Goal: Task Accomplishment & Management: Use online tool/utility

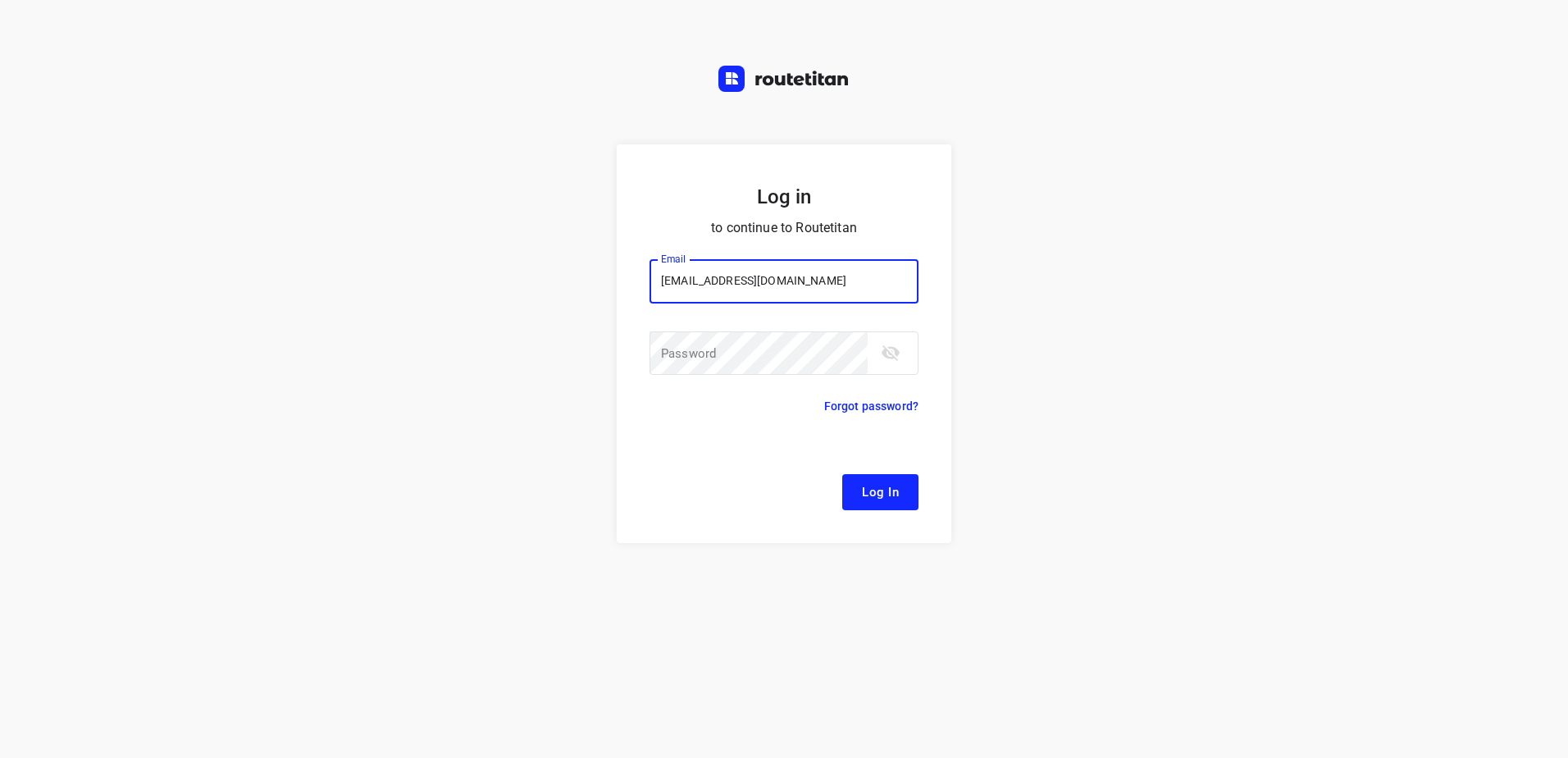
type input "[EMAIL_ADDRESS][DOMAIN_NAME]"
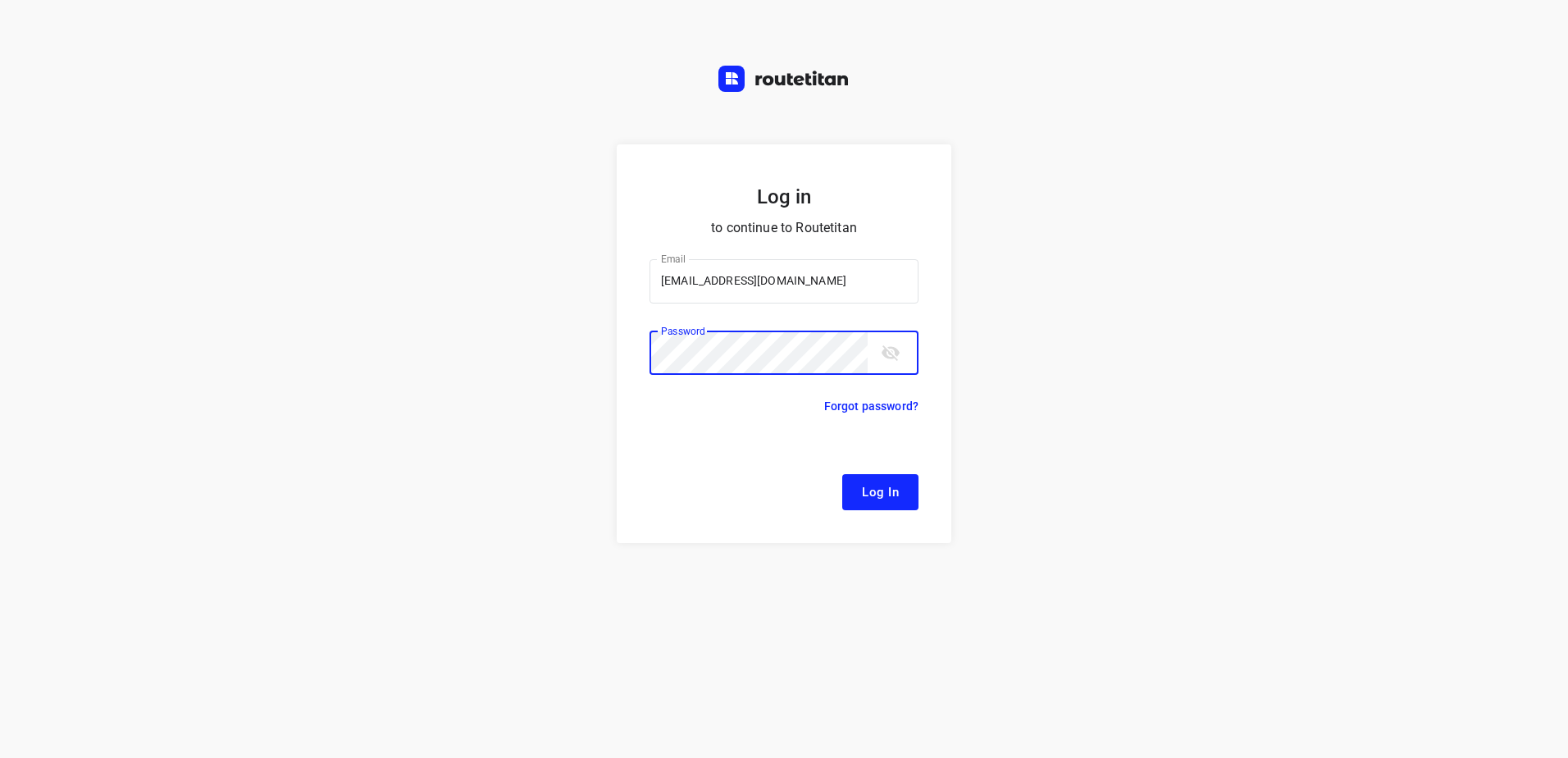
click at [843, 474] on button "Log In" at bounding box center [881, 492] width 76 height 36
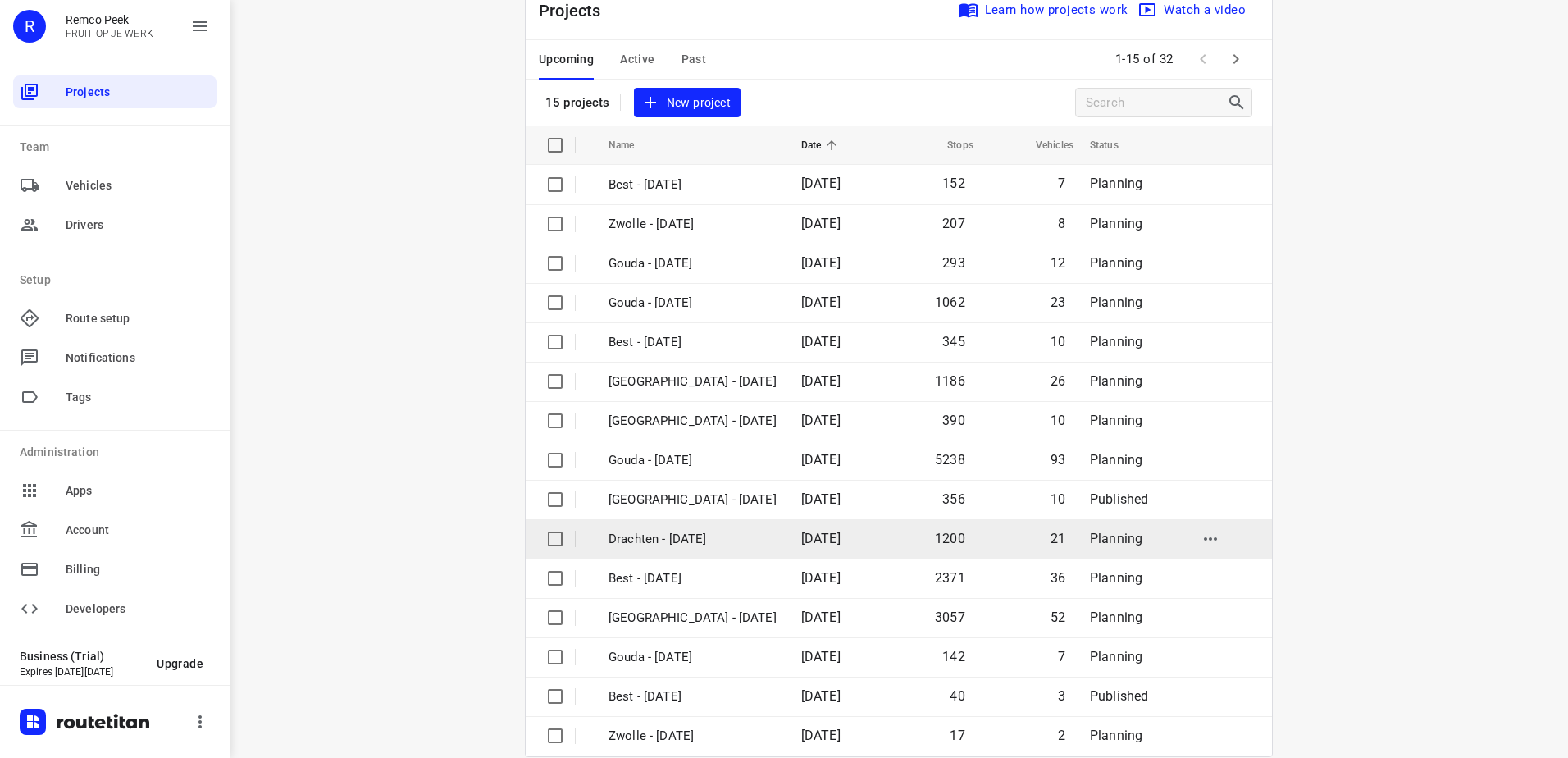
scroll to position [71, 0]
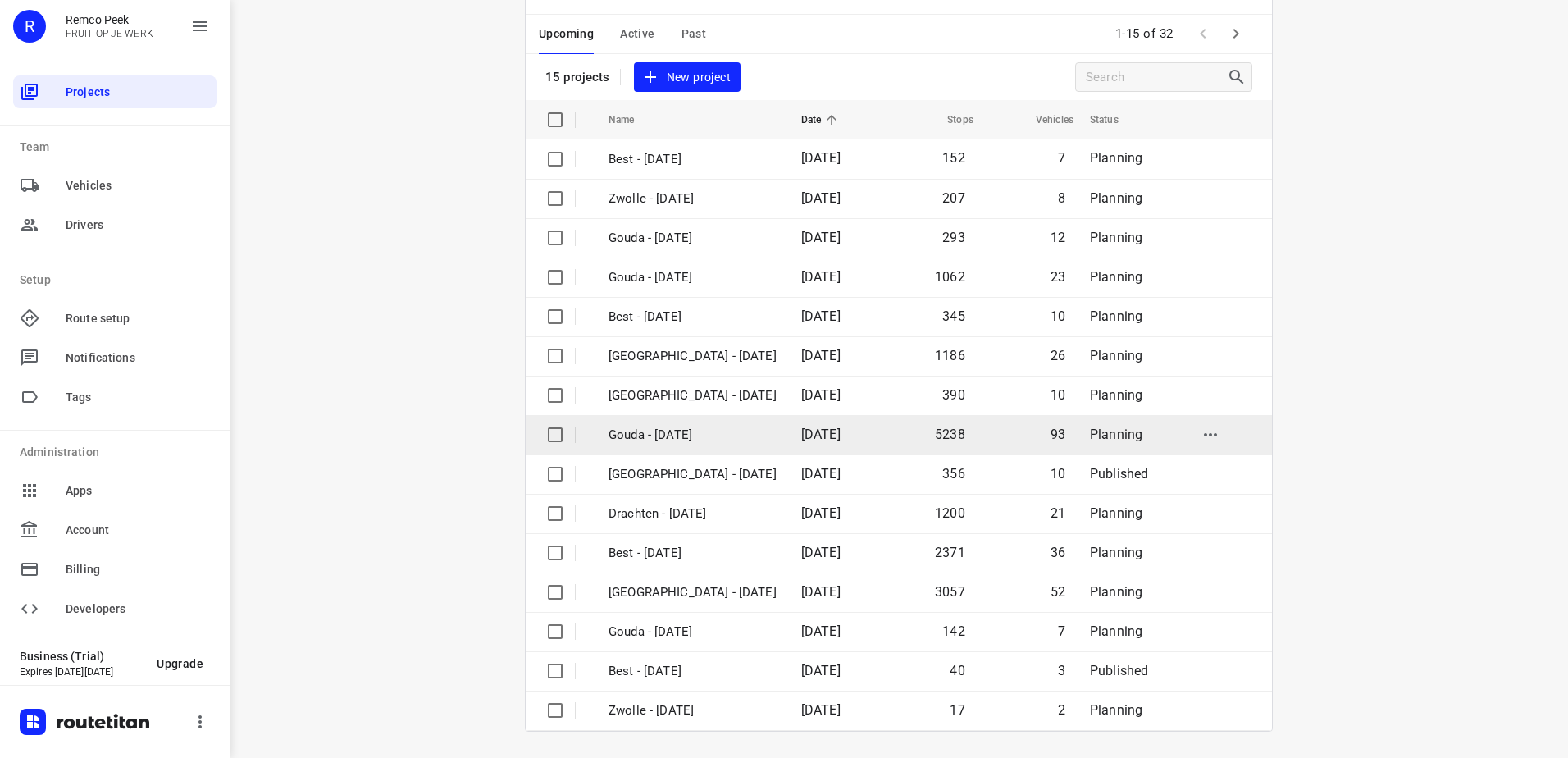
click at [883, 426] on td "5238" at bounding box center [929, 434] width 94 height 39
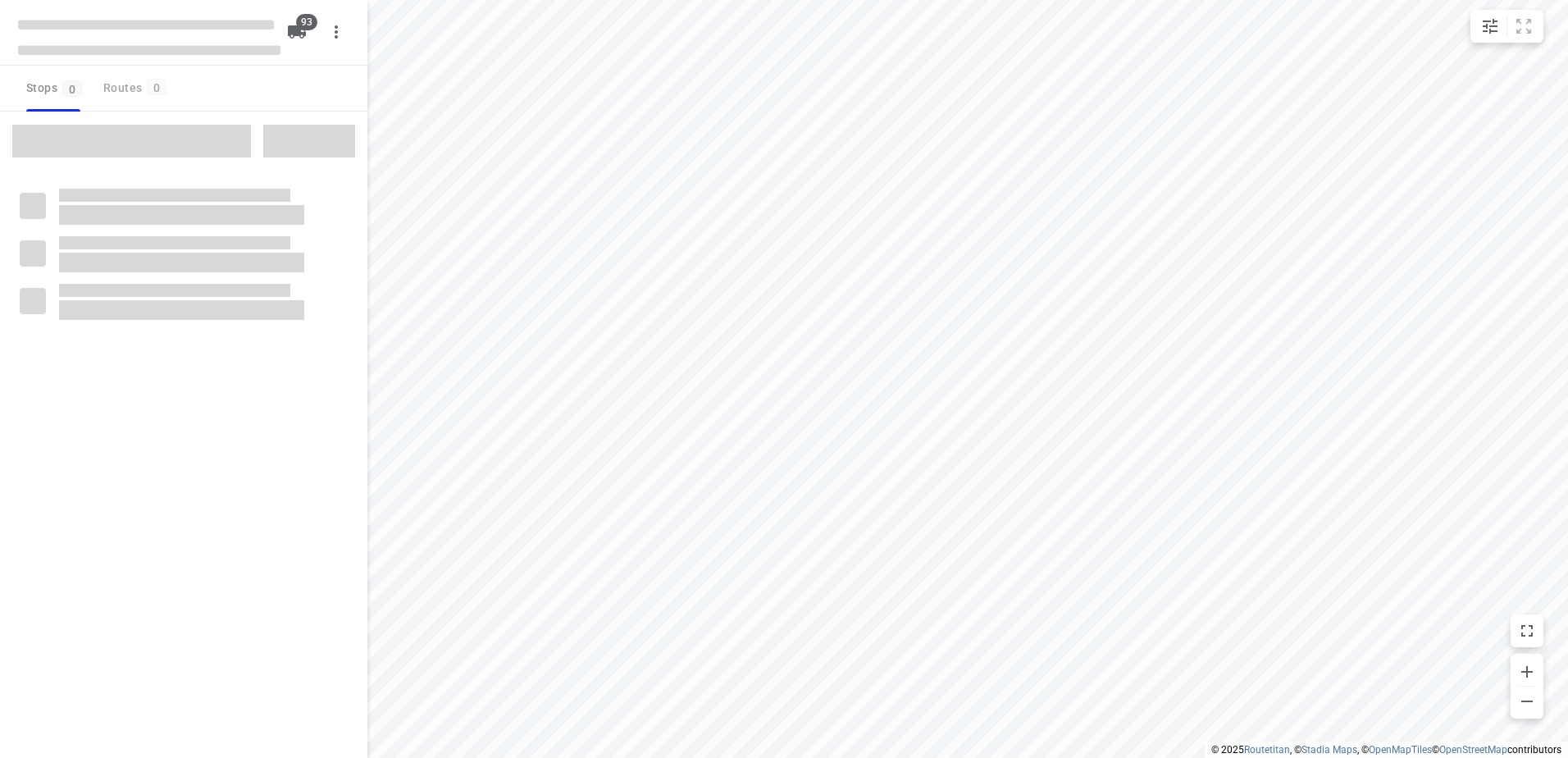
checkbox input "true"
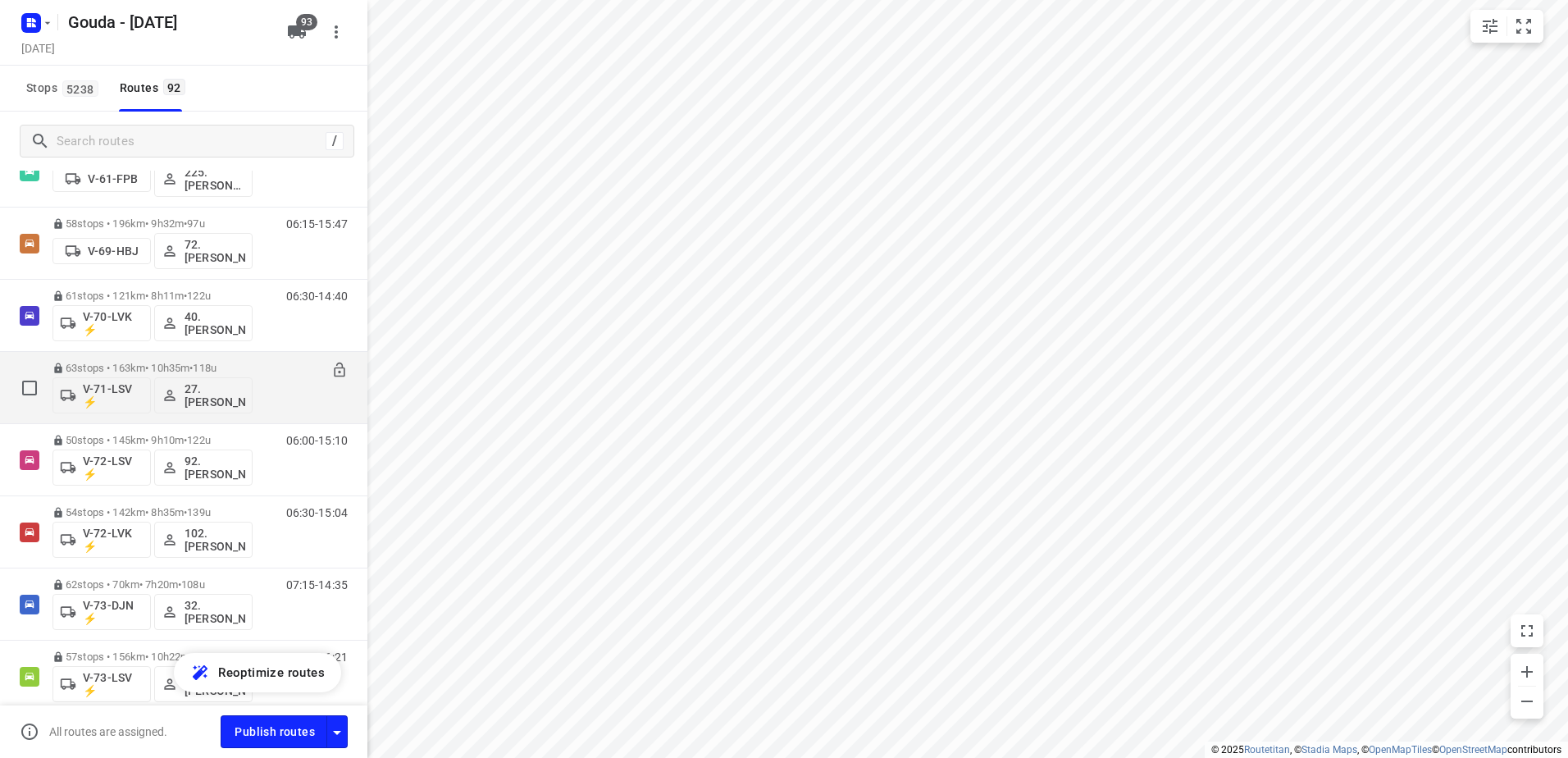
scroll to position [1804, 0]
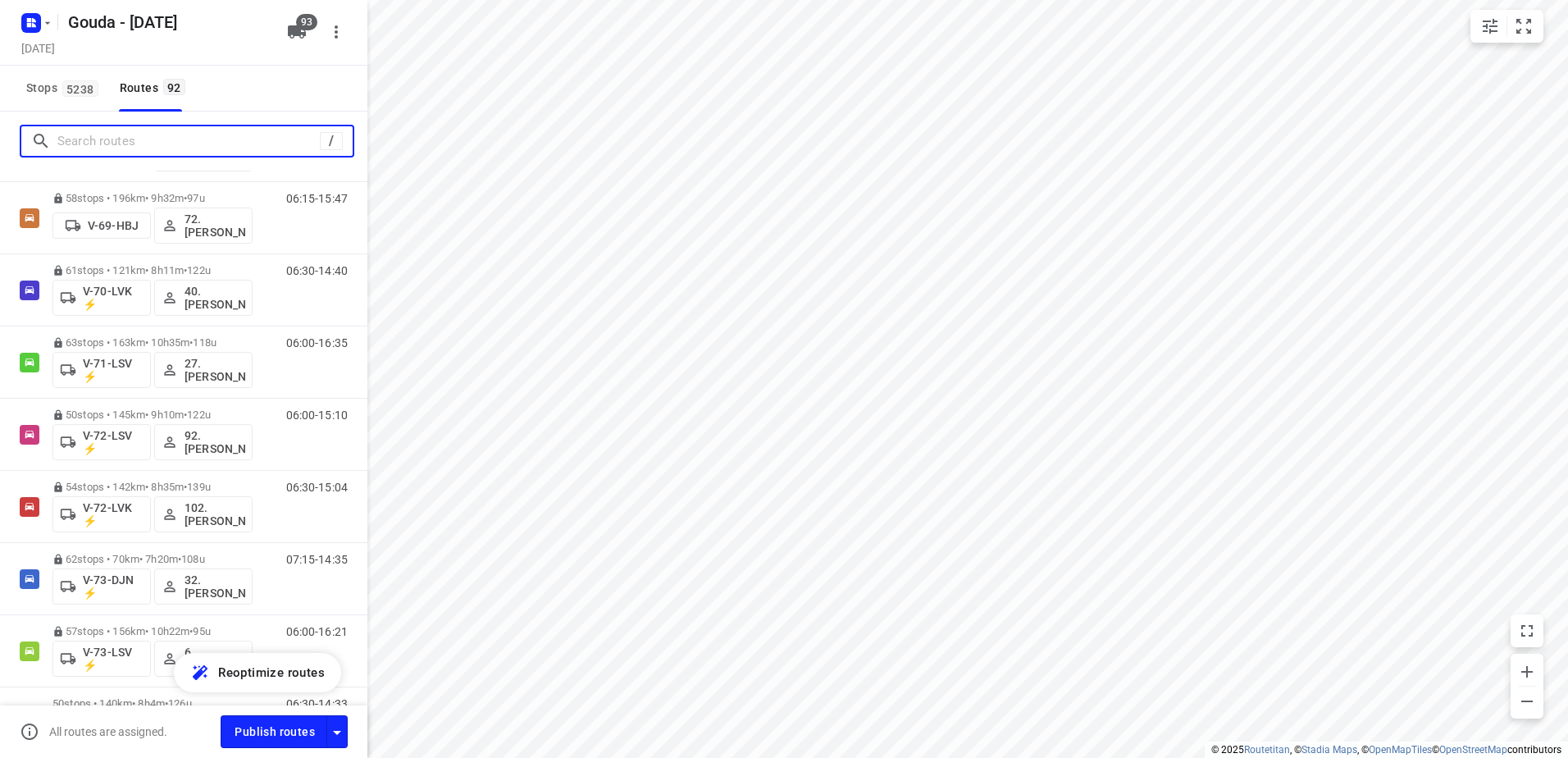
click at [150, 142] on input "Search routes" at bounding box center [188, 142] width 262 height 26
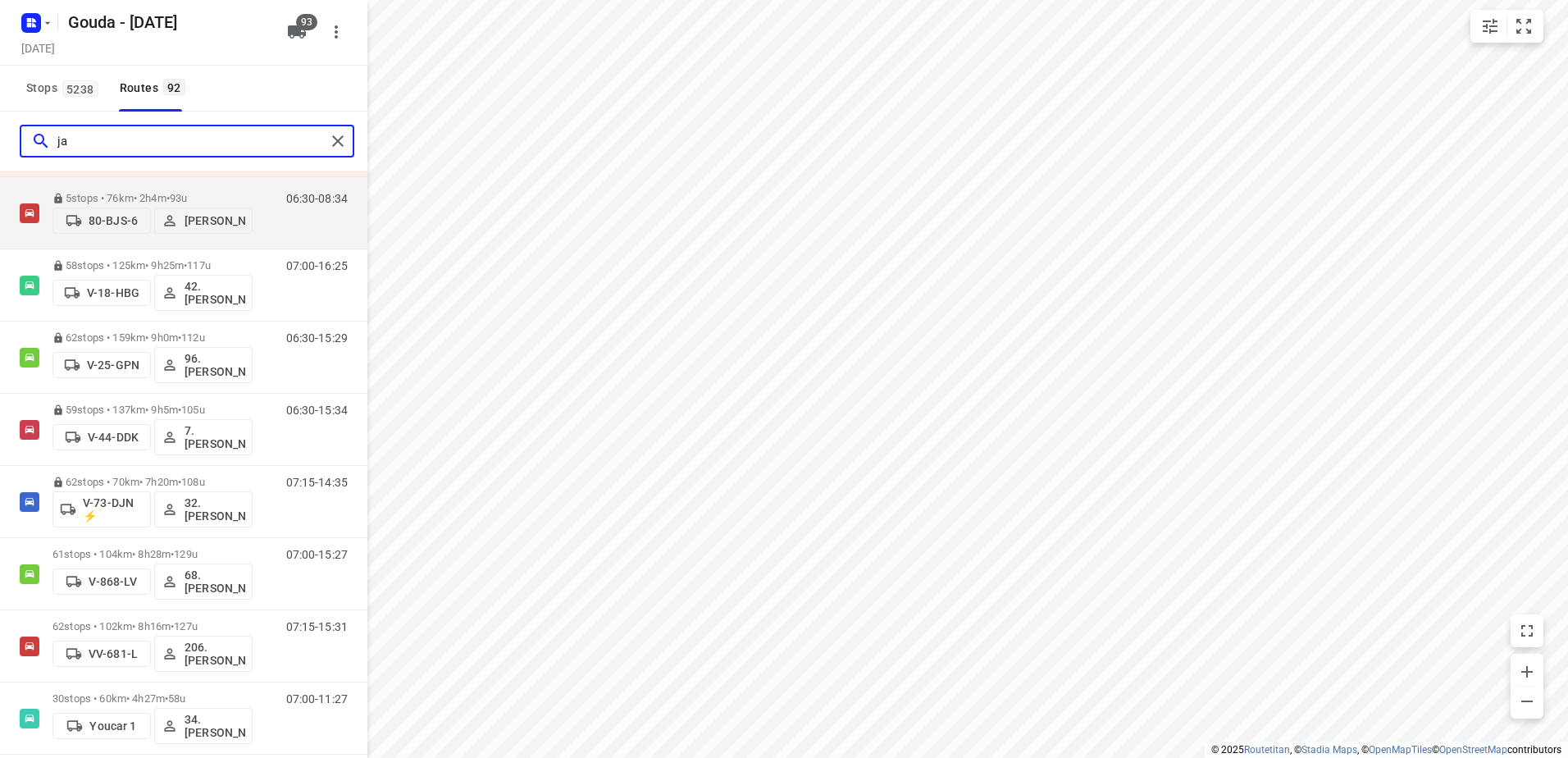
scroll to position [0, 0]
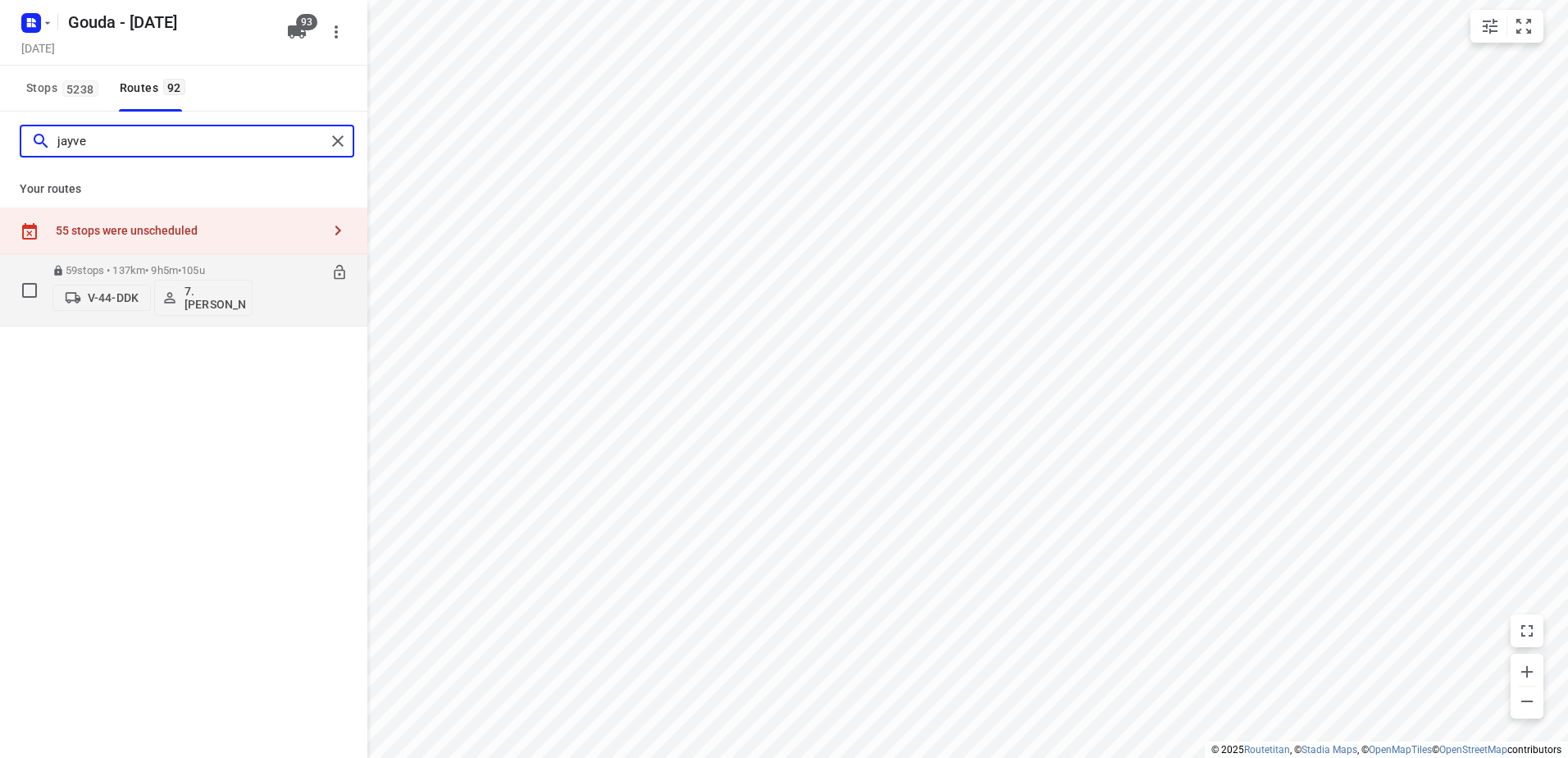
type input "jayve"
click at [123, 267] on p "59 stops • 137km • 9h5m • 105u" at bounding box center [152, 270] width 201 height 12
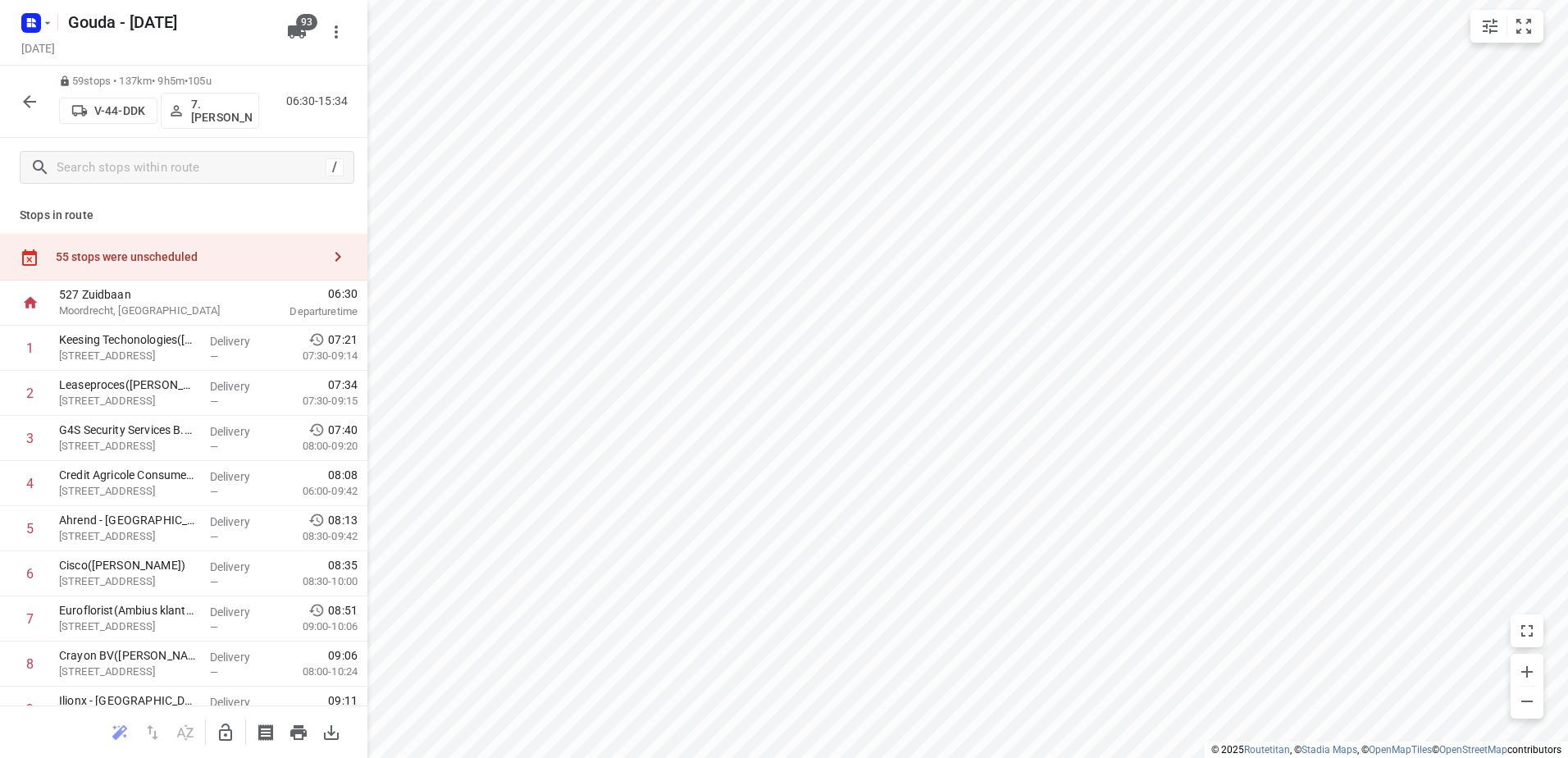
click at [39, 99] on icon "button" at bounding box center [29, 102] width 20 height 20
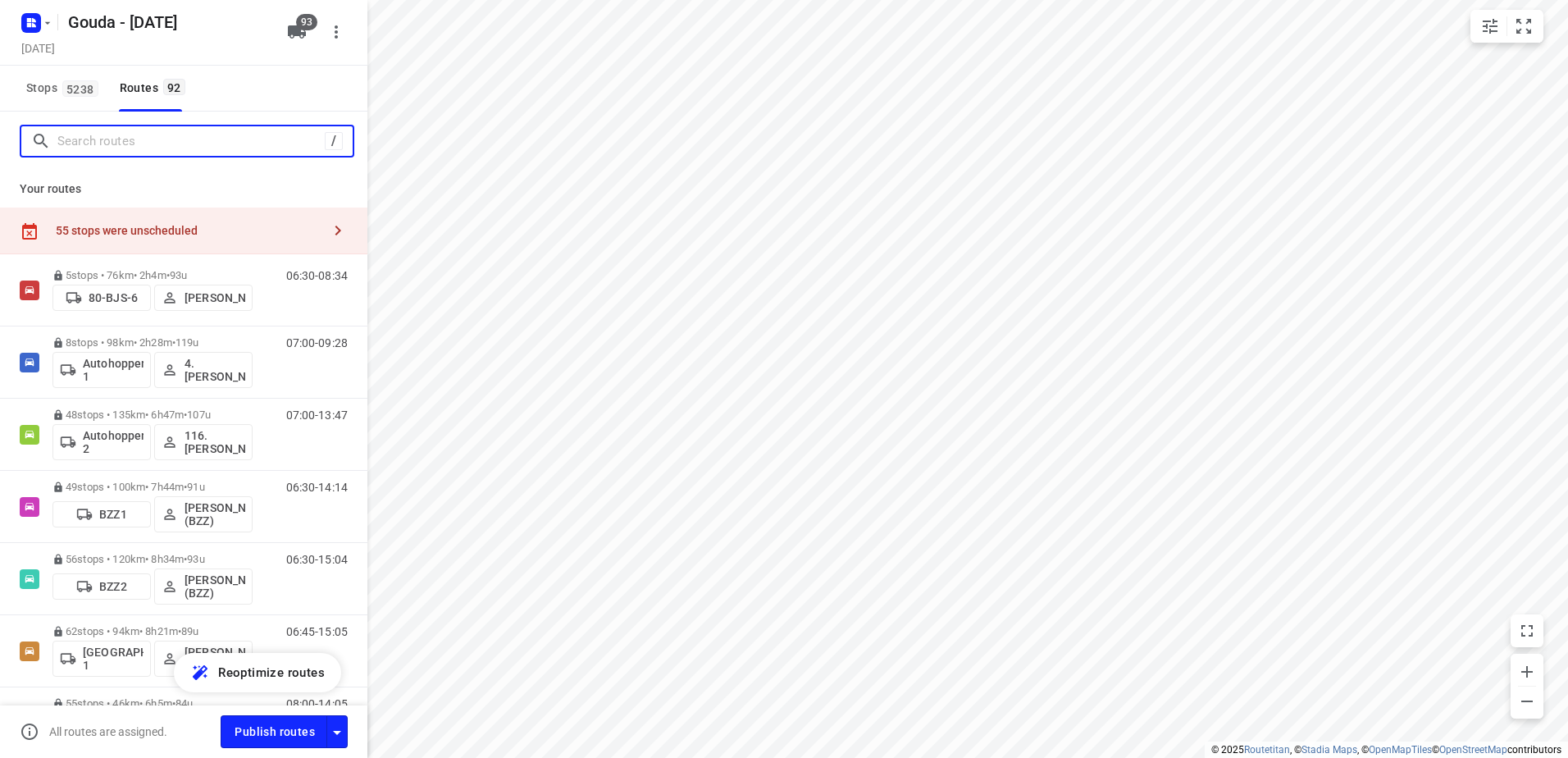
click at [203, 153] on input "Search routes" at bounding box center [190, 142] width 267 height 26
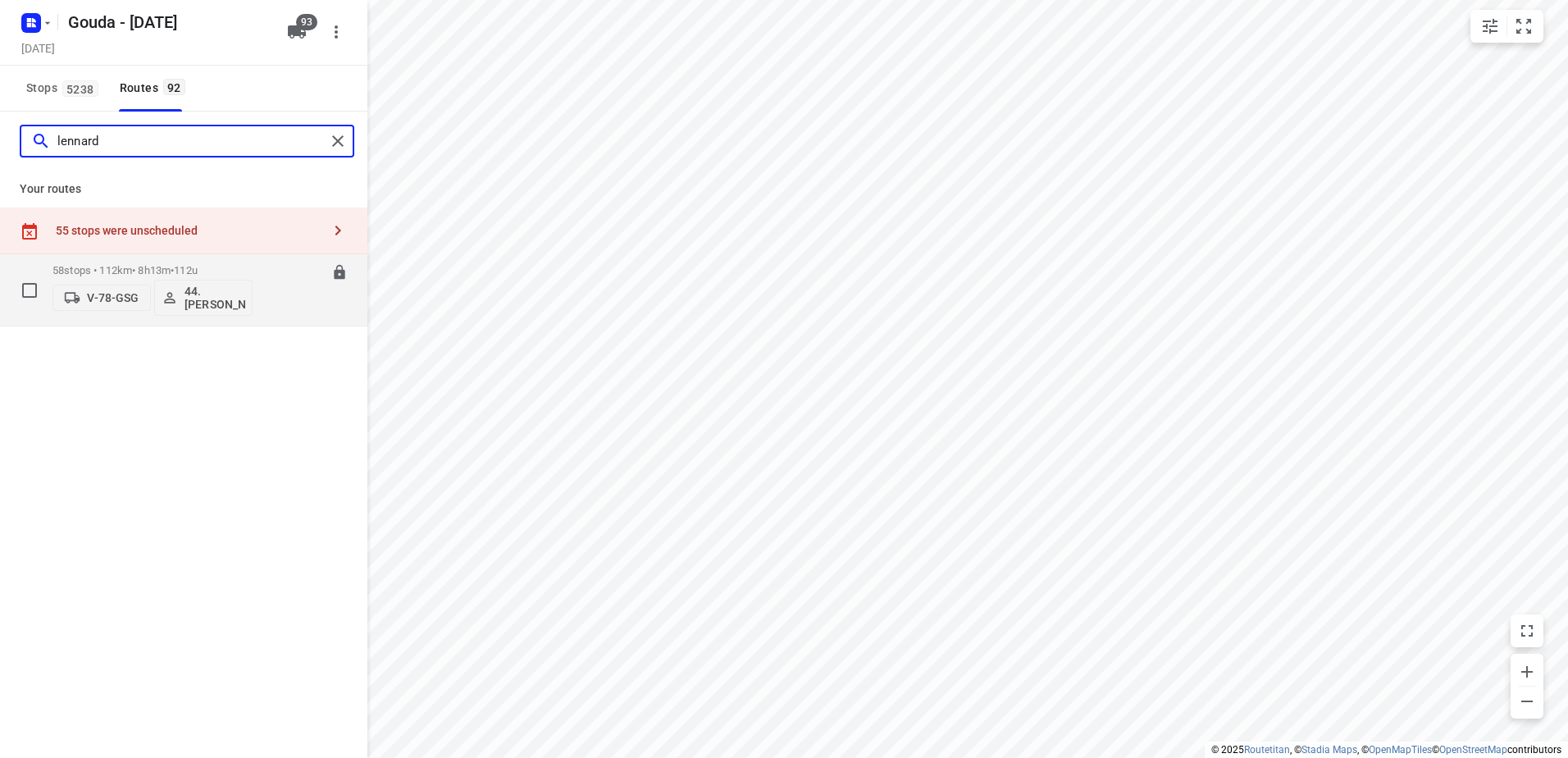
type input "lennard"
click at [105, 256] on div "58 stops • 112km • 8h13m • 112u V-78-GSG 44. [PERSON_NAME]" at bounding box center [152, 290] width 201 height 68
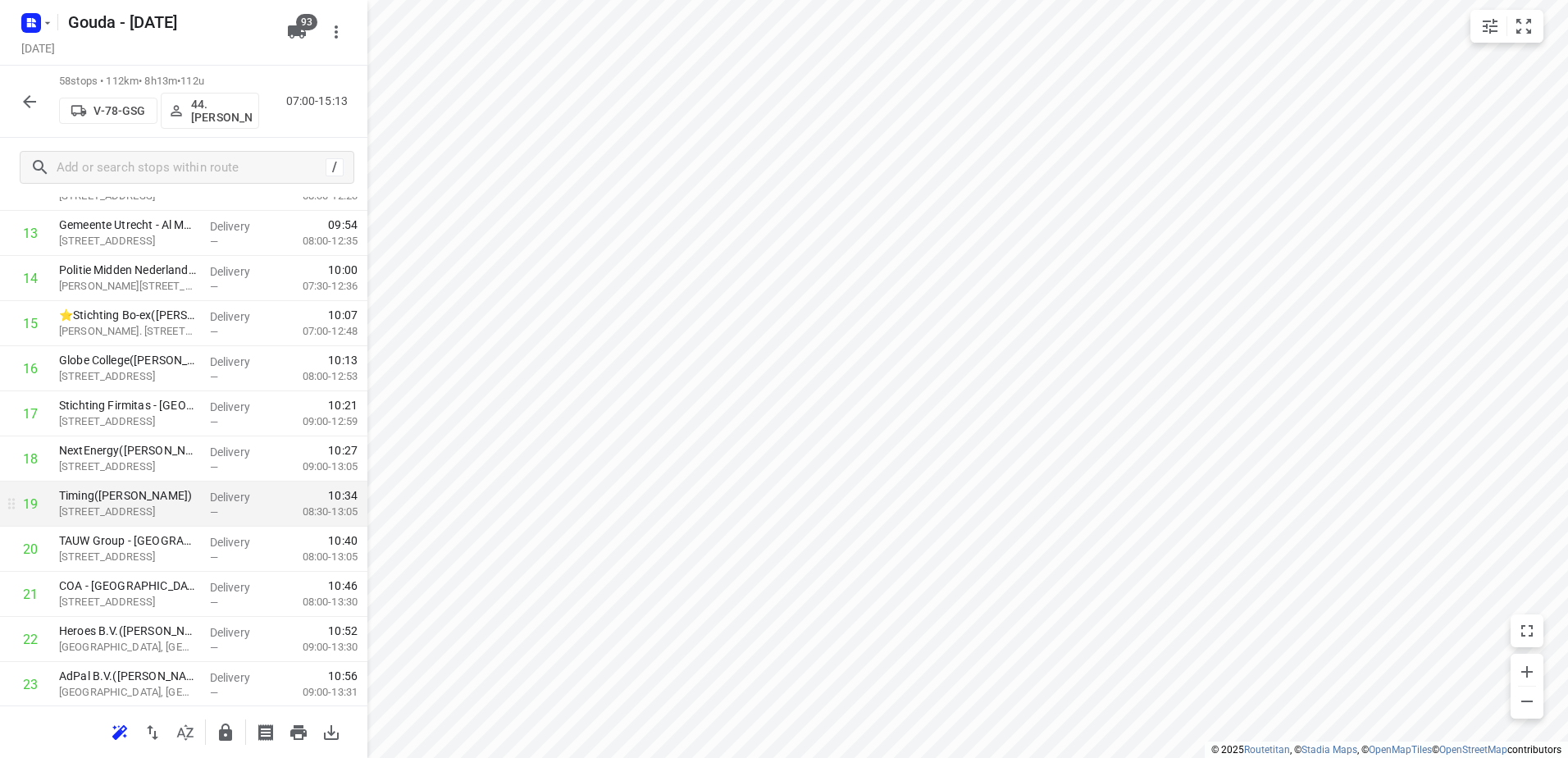
scroll to position [820, 0]
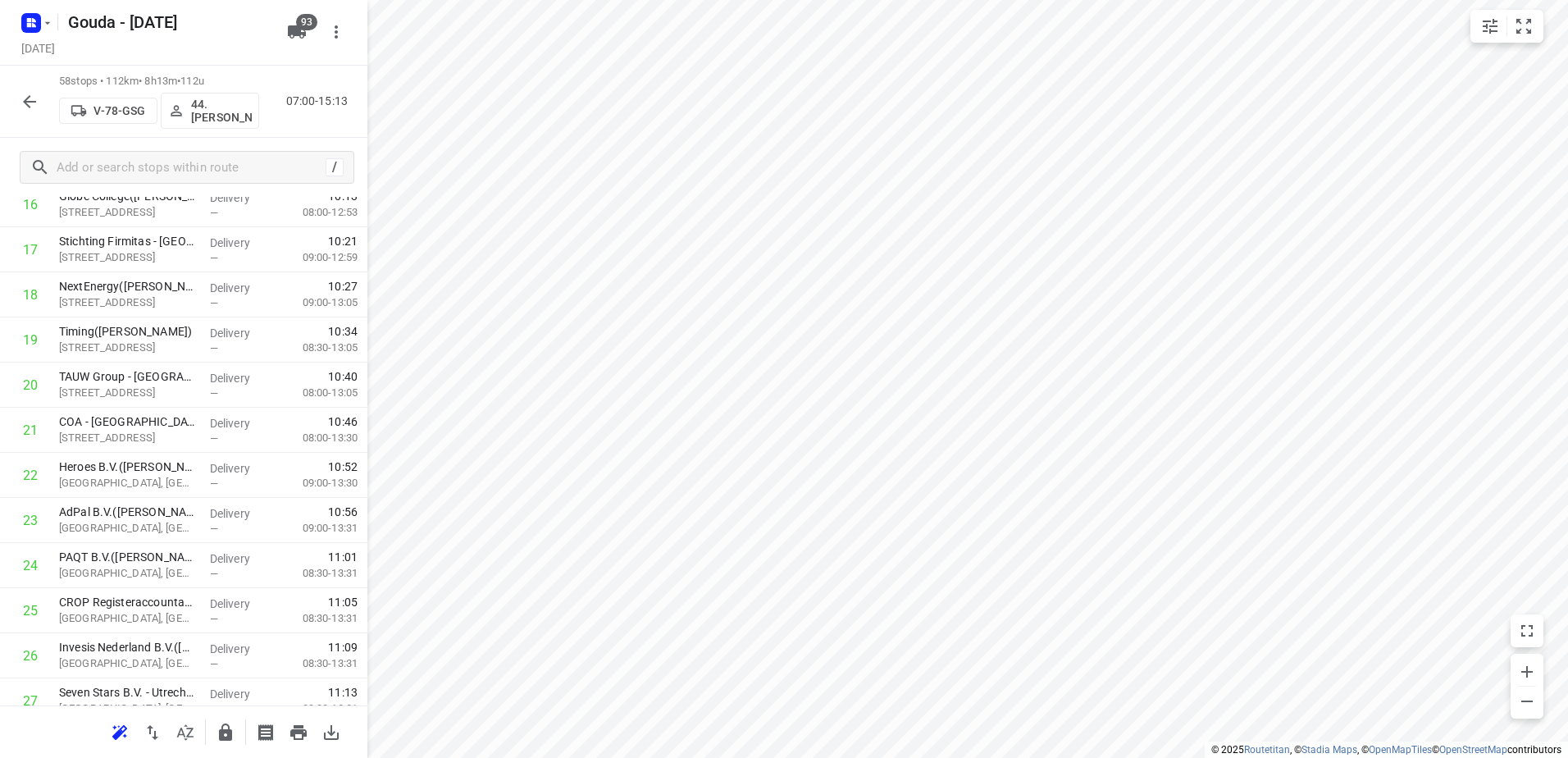
click at [12, 98] on div "58 stops • 112km • 8h13m • 112u V-78-GSG 44. [PERSON_NAME] 07:00-15:13" at bounding box center [183, 102] width 368 height 72
click at [24, 104] on icon "button" at bounding box center [29, 102] width 20 height 20
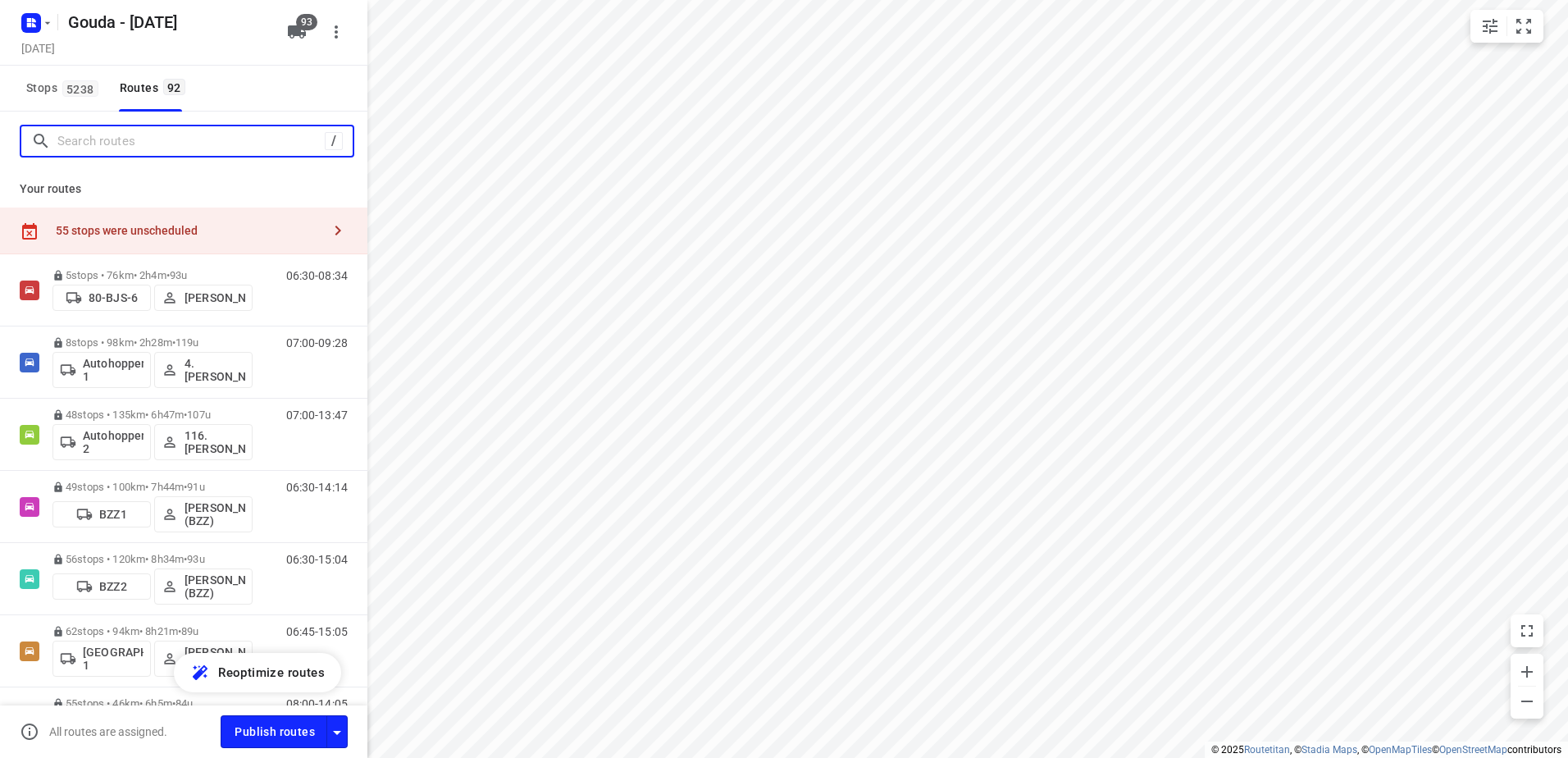
click at [113, 147] on input "Search routes" at bounding box center [190, 142] width 267 height 26
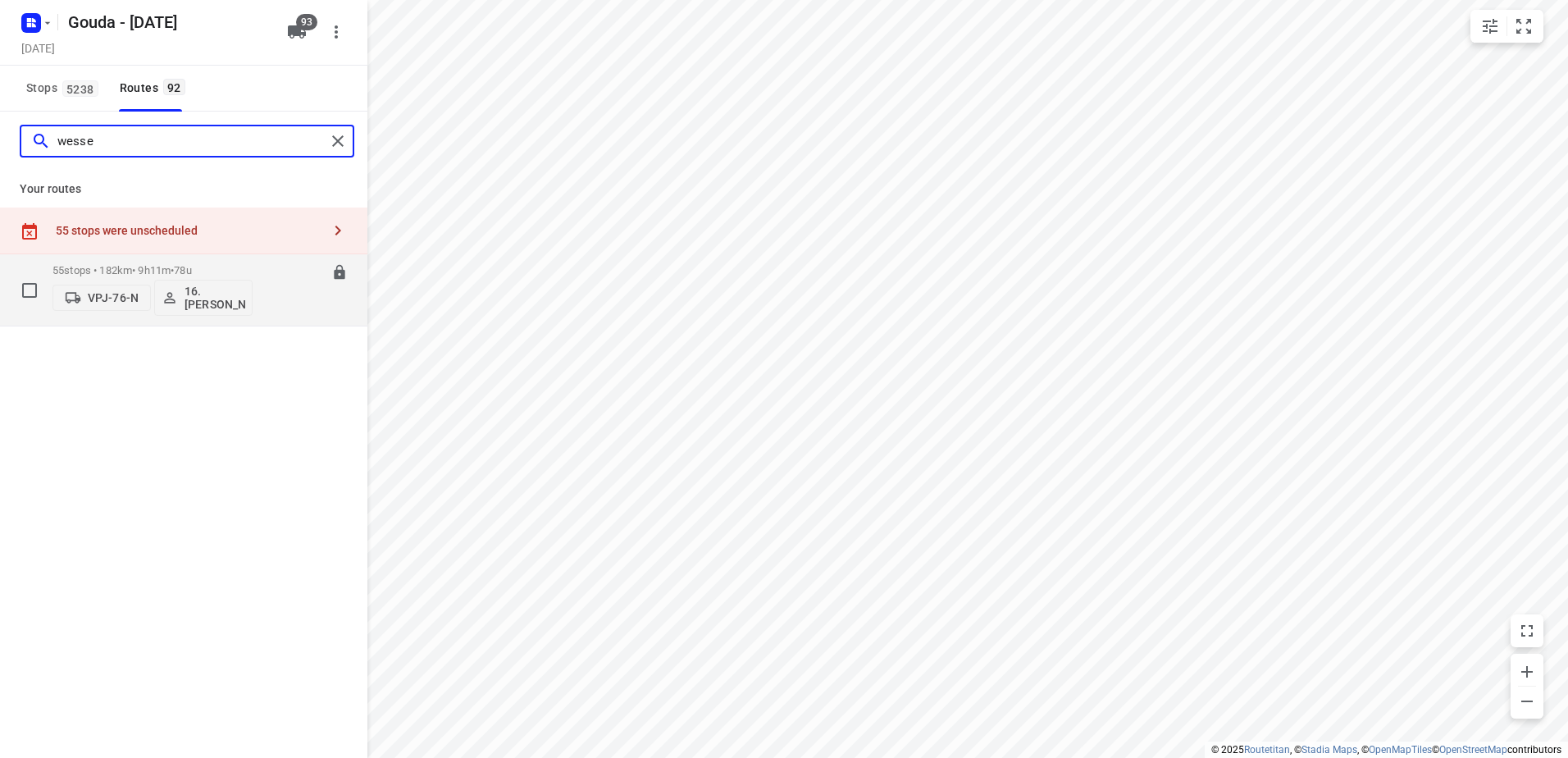
type input "wesse"
click at [90, 270] on p "55 stops • 182km • 9h11m • 78u" at bounding box center [152, 270] width 201 height 12
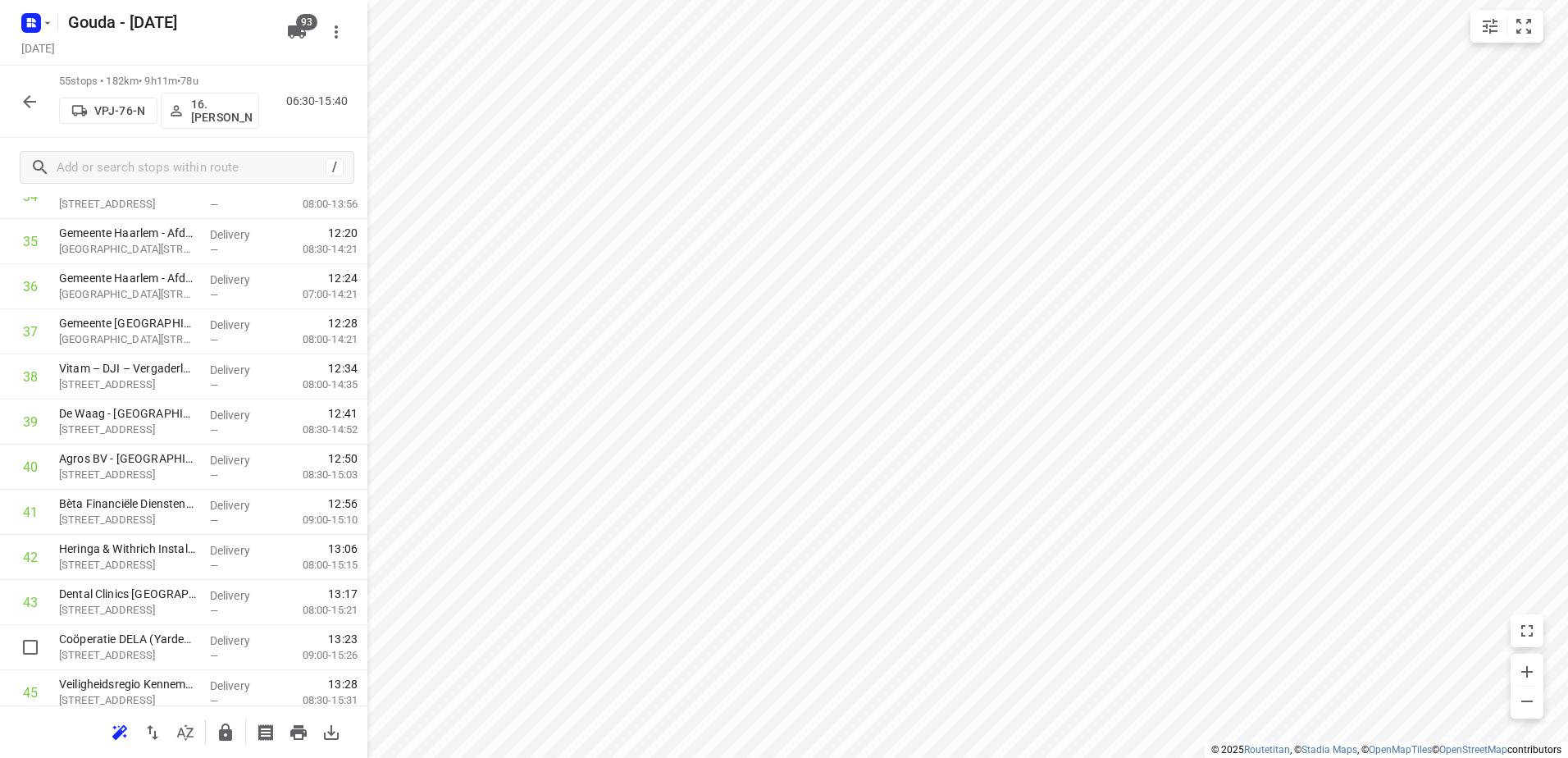
scroll to position [2146, 0]
